Goal: Transaction & Acquisition: Book appointment/travel/reservation

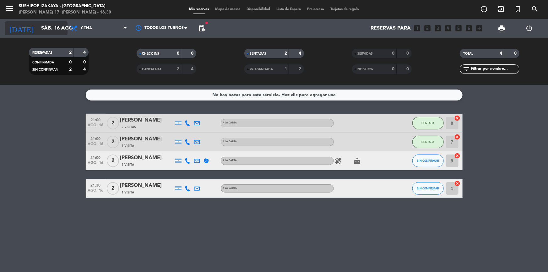
click at [40, 25] on input "sáb. 16 ago." at bounding box center [71, 28] width 66 height 12
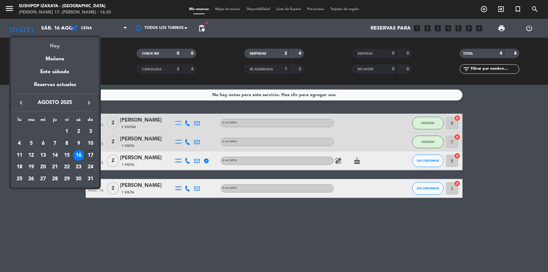
click at [49, 44] on div "Hoy" at bounding box center [55, 43] width 88 height 13
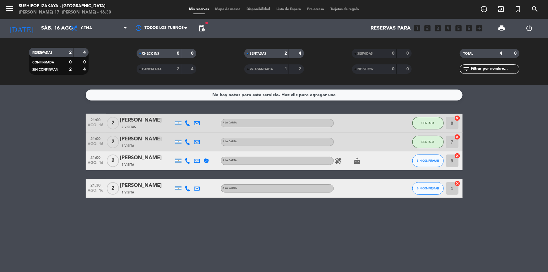
type input "dom. 17 ago."
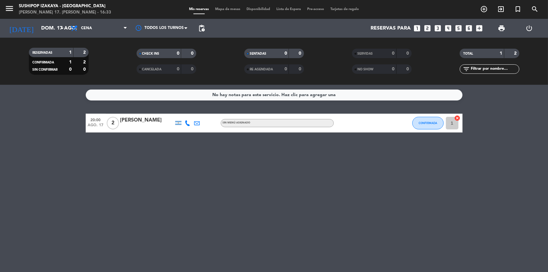
drag, startPoint x: 192, startPoint y: 144, endPoint x: 166, endPoint y: 6, distance: 140.5
click at [191, 144] on div "No hay notas para este servicio. Haz clic para agregar una 20:00 ago. 17 2 [PER…" at bounding box center [274, 178] width 548 height 187
click at [483, 8] on icon "add_circle_outline" at bounding box center [484, 9] width 8 height 8
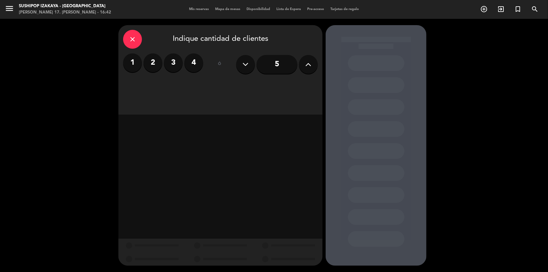
click at [150, 62] on label "2" at bounding box center [152, 62] width 19 height 19
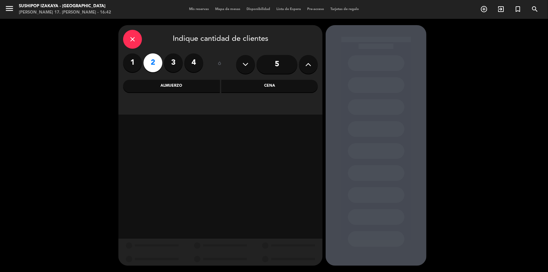
drag, startPoint x: 260, startPoint y: 89, endPoint x: 189, endPoint y: 117, distance: 76.6
click at [260, 89] on div "Cena" at bounding box center [269, 86] width 97 height 13
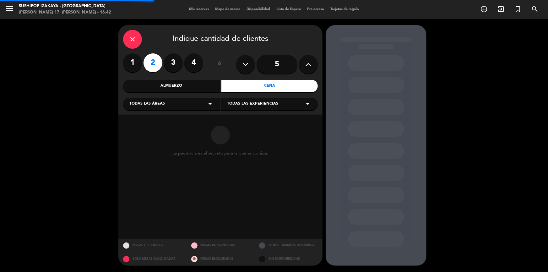
click at [166, 104] on div "Todas las áreas arrow_drop_down" at bounding box center [171, 104] width 97 height 13
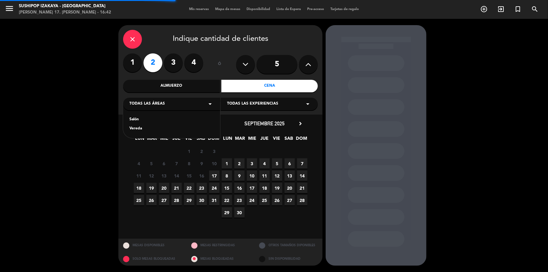
click at [139, 121] on div "Salón" at bounding box center [171, 119] width 84 height 6
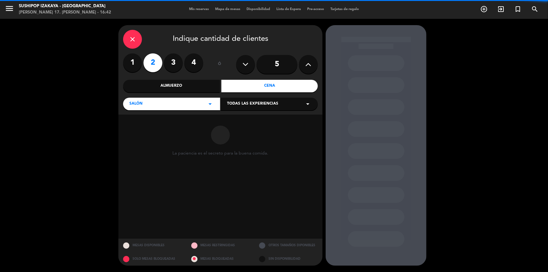
click at [256, 110] on div "Todas las experiencias arrow_drop_down" at bounding box center [269, 104] width 97 height 13
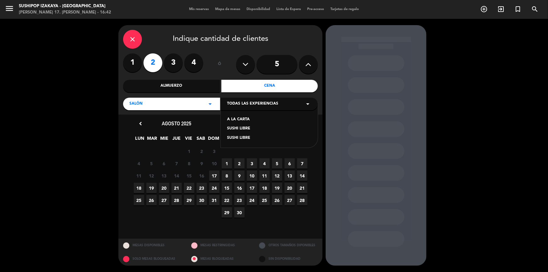
click at [247, 128] on div "SUSHI LIBRE" at bounding box center [269, 129] width 84 height 6
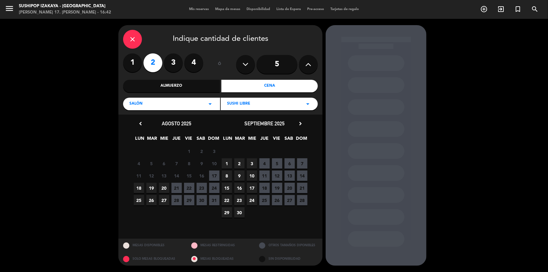
click at [140, 185] on span "18" at bounding box center [139, 188] width 10 height 10
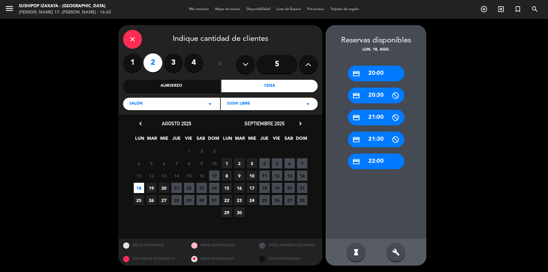
click at [140, 185] on span "18" at bounding box center [139, 188] width 10 height 10
click at [384, 162] on div "credit_card 22:00" at bounding box center [376, 161] width 56 height 16
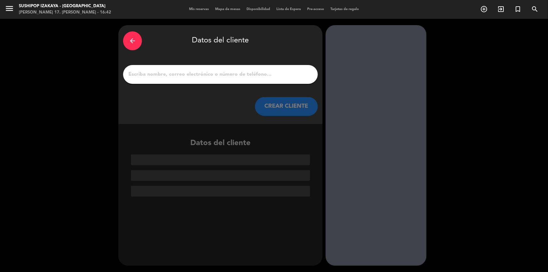
click at [260, 62] on div "arrow_back Datos del cliente CREAR CLIENTE" at bounding box center [220, 74] width 204 height 99
click at [238, 77] on input "1" at bounding box center [220, 74] width 185 height 9
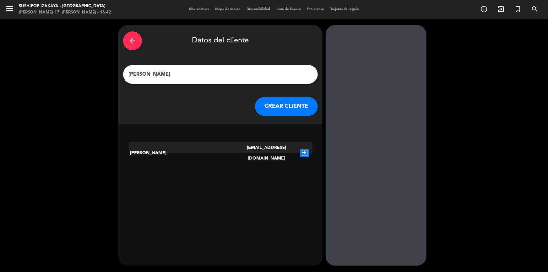
type input "[PERSON_NAME]"
click at [304, 149] on icon "exit_to_app" at bounding box center [304, 153] width 9 height 8
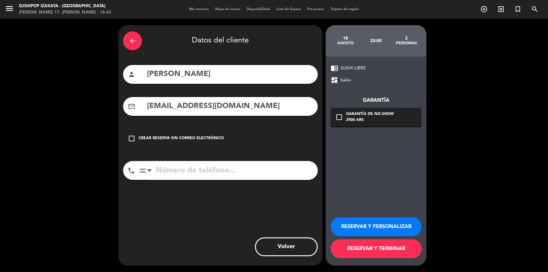
click at [374, 114] on div "Garantía de no-show" at bounding box center [370, 114] width 48 height 6
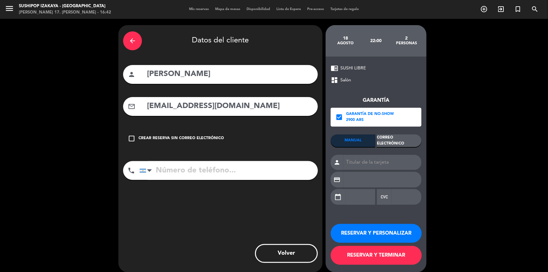
click at [389, 143] on div "Correo Electrónico" at bounding box center [399, 140] width 45 height 13
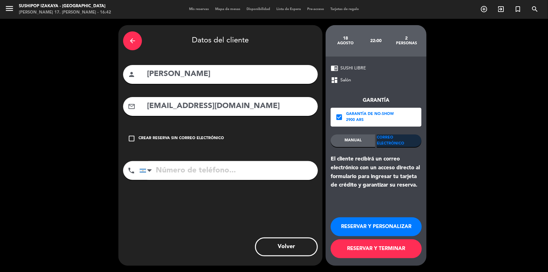
paste input "[PHONE_NUMBER]"
type input "[PHONE_NUMBER]"
click at [394, 251] on button "RESERVAR Y TERMINAR" at bounding box center [375, 248] width 91 height 19
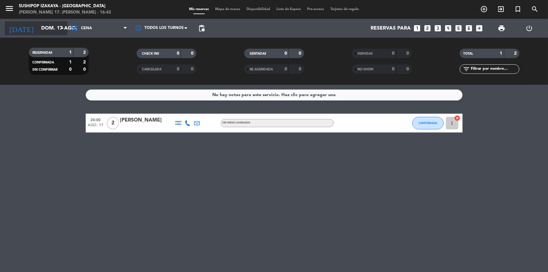
click at [55, 32] on input "dom. 17 ago." at bounding box center [71, 28] width 66 height 12
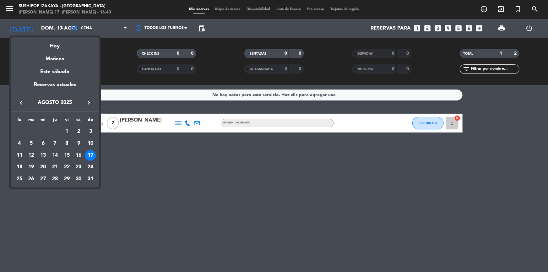
click at [14, 165] on div "18" at bounding box center [19, 167] width 11 height 11
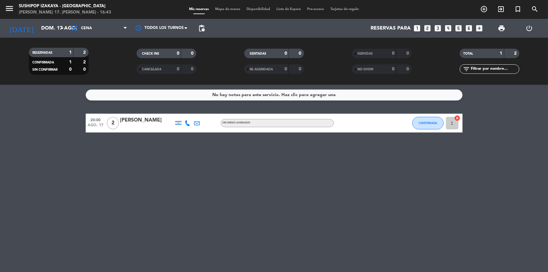
type input "lun. 18 ago."
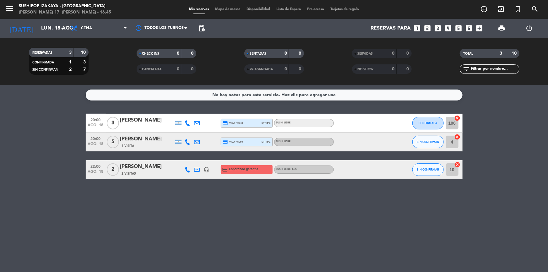
click at [355, 226] on div "No hay notas para este servicio. Haz clic para agregar una 20:00 ago. 18 3 [PER…" at bounding box center [274, 178] width 548 height 187
